Goal: Information Seeking & Learning: Find specific fact

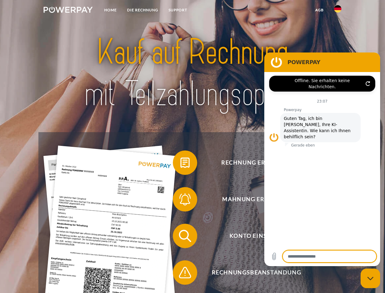
click at [68, 11] on img at bounding box center [68, 10] width 49 height 6
click at [338, 11] on img at bounding box center [337, 8] width 7 height 7
click at [319, 10] on link "agb" at bounding box center [319, 10] width 19 height 11
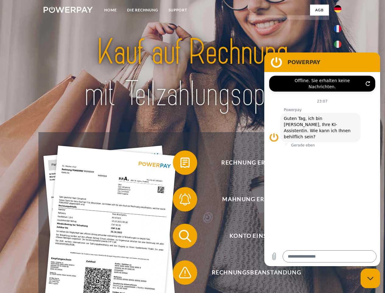
click at [181, 164] on span at bounding box center [176, 162] width 31 height 31
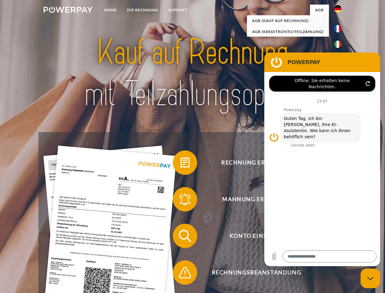
click at [181, 200] on span at bounding box center [176, 199] width 31 height 31
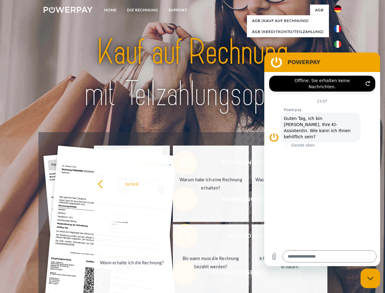
click at [181, 237] on link "Bis wann muss die Rechnung bezahlt werden?" at bounding box center [211, 262] width 76 height 76
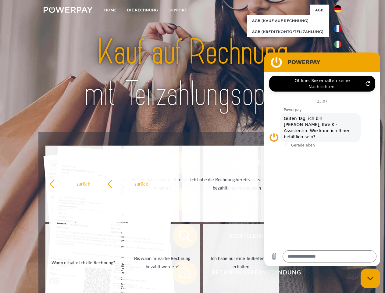
click at [203, 274] on link "Ich habe nur eine Teillieferung erhalten" at bounding box center [241, 262] width 76 height 76
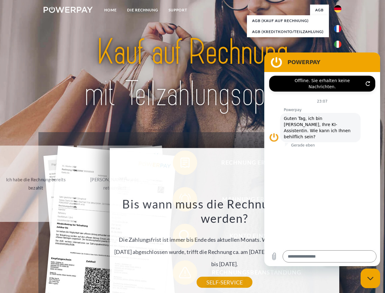
click at [371, 278] on icon "Messaging-Fenster schließen" at bounding box center [371, 278] width 6 height 4
type textarea "*"
